Goal: Task Accomplishment & Management: Use online tool/utility

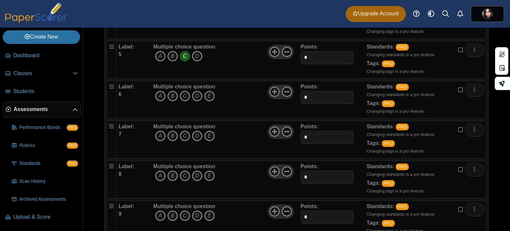
scroll to position [223, 0]
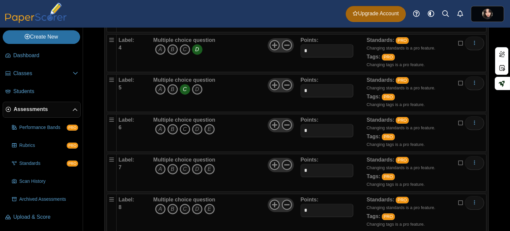
click at [186, 130] on icon "C" at bounding box center [185, 129] width 11 height 11
click at [183, 126] on icon "C" at bounding box center [185, 129] width 11 height 11
click at [283, 122] on icon at bounding box center [287, 125] width 11 height 11
click at [270, 122] on icon at bounding box center [274, 125] width 11 height 11
click at [283, 160] on icon at bounding box center [287, 164] width 11 height 11
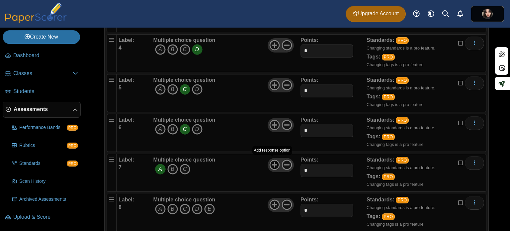
click at [272, 163] on use at bounding box center [275, 165] width 10 height 10
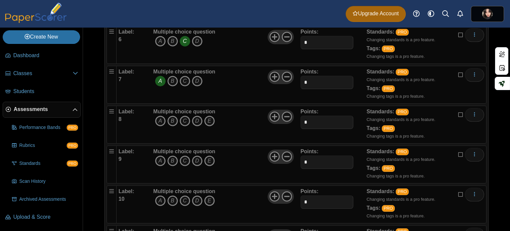
scroll to position [323, 0]
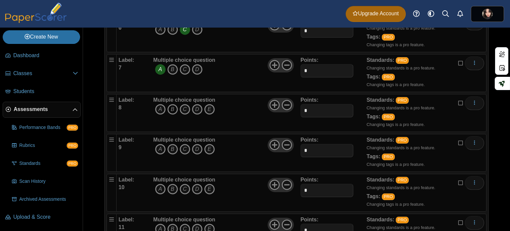
click at [170, 106] on icon "B" at bounding box center [172, 109] width 11 height 11
click at [170, 105] on icon "B" at bounding box center [172, 109] width 11 height 11
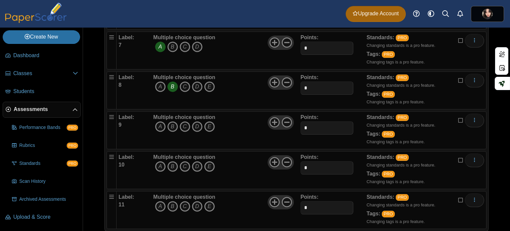
scroll to position [356, 0]
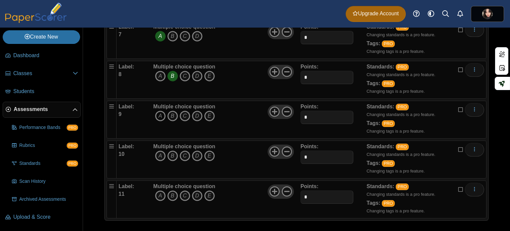
click at [158, 116] on icon "A" at bounding box center [160, 116] width 11 height 11
click at [161, 111] on icon "A" at bounding box center [160, 116] width 11 height 11
click at [158, 152] on icon "A" at bounding box center [160, 155] width 11 height 11
click at [159, 151] on icon "A" at bounding box center [160, 155] width 11 height 11
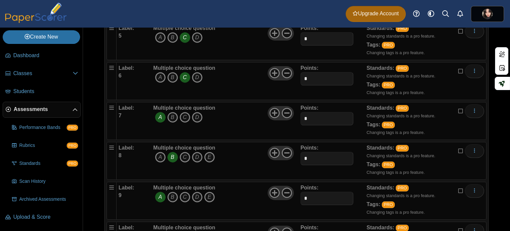
scroll to position [299, 0]
